Goal: Task Accomplishment & Management: Manage account settings

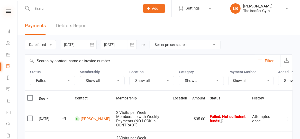
click at [7, 11] on icon at bounding box center [8, 10] width 5 height 3
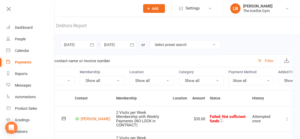
click at [110, 9] on input "text" at bounding box center [84, 8] width 106 height 7
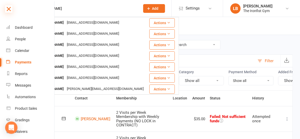
type input "[PERSON_NAME]"
click at [6, 11] on icon at bounding box center [8, 8] width 7 height 7
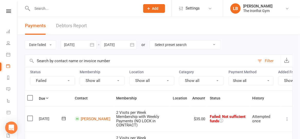
click at [63, 5] on input "text" at bounding box center [84, 8] width 106 height 7
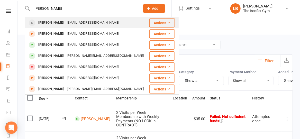
type input "[PERSON_NAME]"
click at [65, 23] on div "[EMAIL_ADDRESS][DOMAIN_NAME]" at bounding box center [92, 22] width 55 height 7
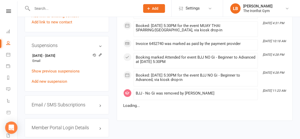
scroll to position [444, 0]
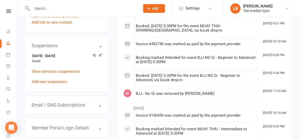
click at [70, 10] on input "text" at bounding box center [84, 8] width 106 height 7
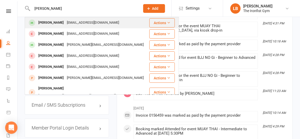
type input "[PERSON_NAME]"
click at [66, 22] on div "[EMAIL_ADDRESS][DOMAIN_NAME]" at bounding box center [92, 22] width 55 height 7
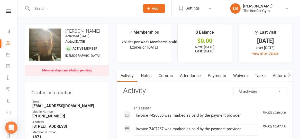
click at [218, 76] on link "Payments" at bounding box center [216, 76] width 25 height 12
